Goal: Find specific page/section: Find specific page/section

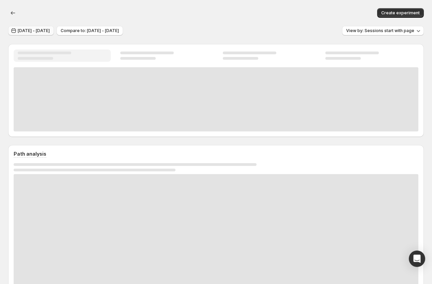
click at [50, 31] on span "Aug 21, 2025 - Aug 26, 2025" at bounding box center [34, 30] width 32 height 5
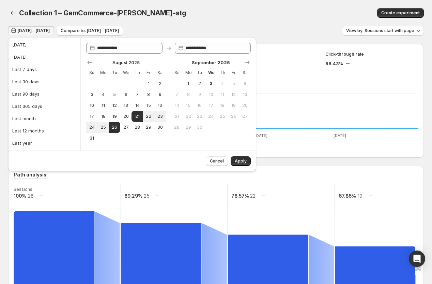
click at [216, 10] on div "Collection 1 – GemCommerce-sandy-stg" at bounding box center [149, 13] width 260 height 10
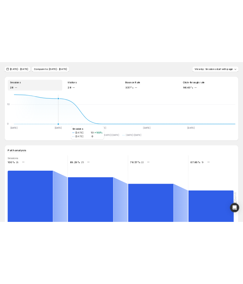
scroll to position [20, 0]
